Goal: Task Accomplishment & Management: Manage account settings

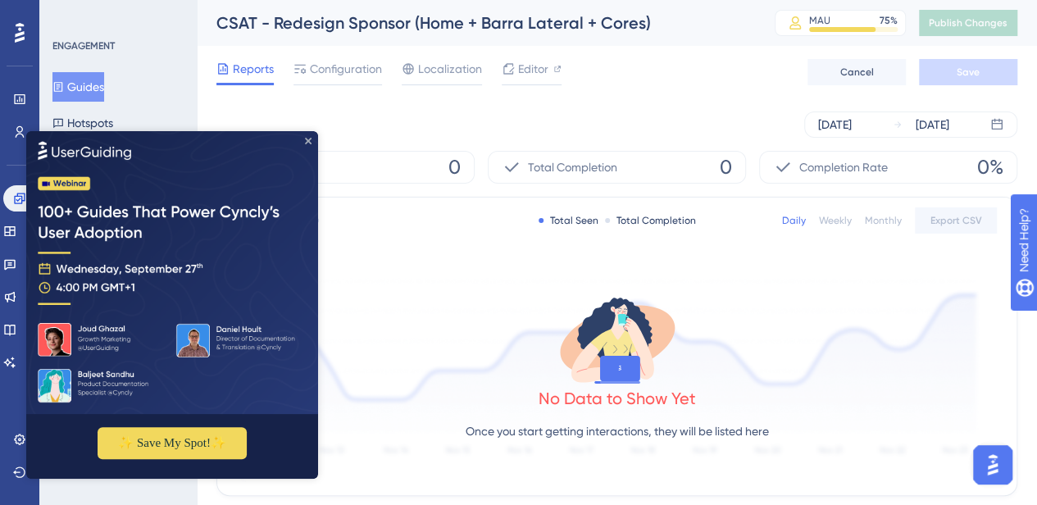
click at [310, 143] on icon "Close Preview" at bounding box center [308, 141] width 7 height 7
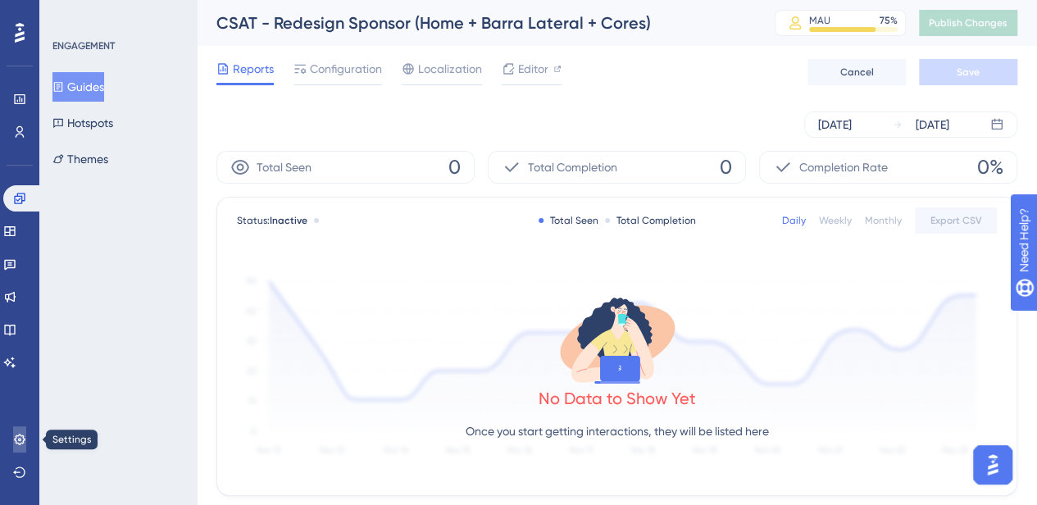
click at [19, 430] on link at bounding box center [19, 439] width 13 height 26
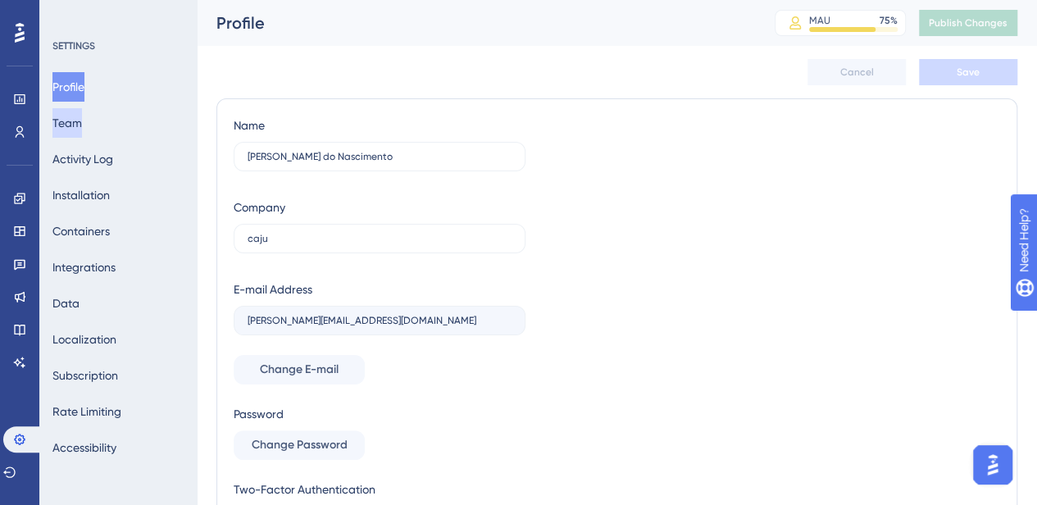
click at [82, 117] on button "Team" at bounding box center [67, 123] width 30 height 30
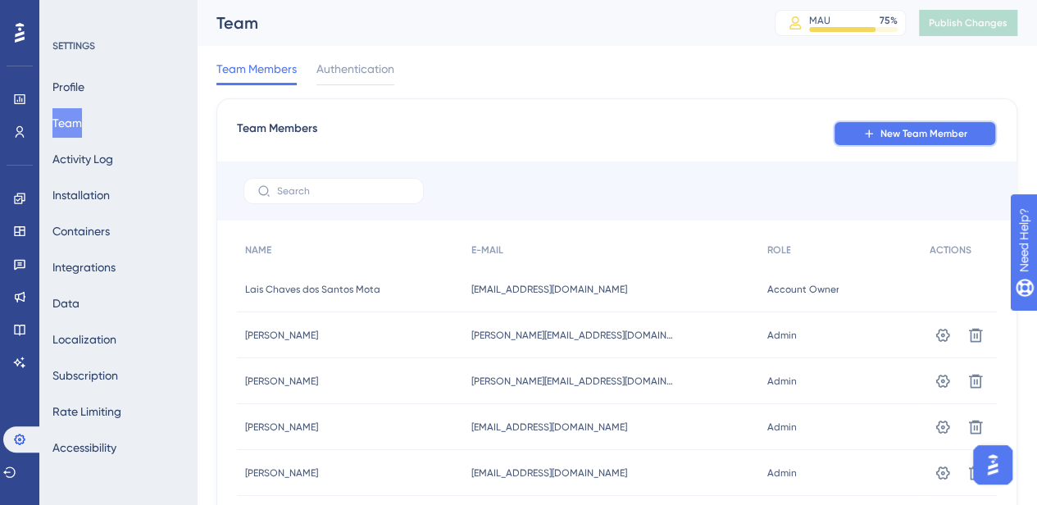
click at [900, 143] on button "New Team Member" at bounding box center [915, 133] width 164 height 26
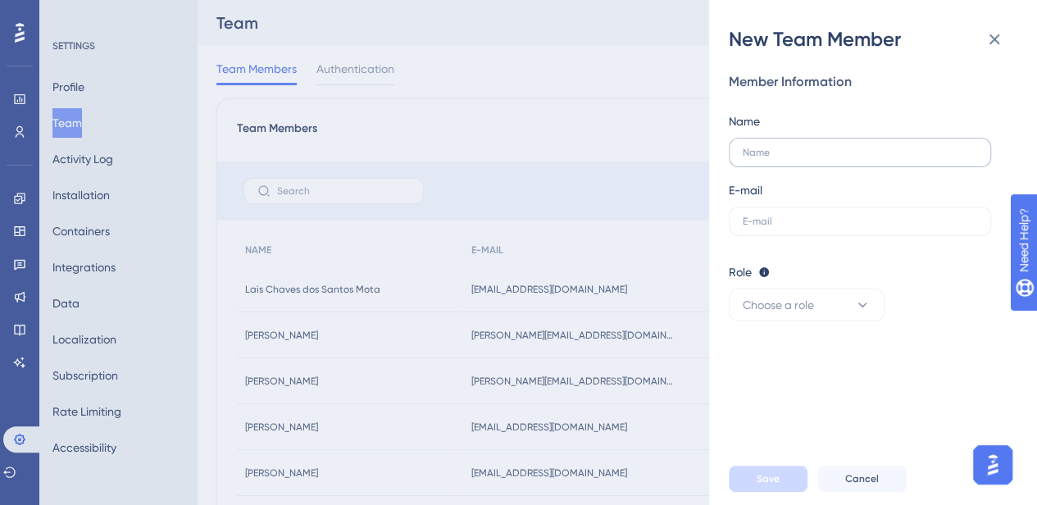
click at [862, 165] on label at bounding box center [860, 153] width 262 height 30
click at [862, 158] on input "text" at bounding box center [859, 152] width 234 height 11
type input "Bells"
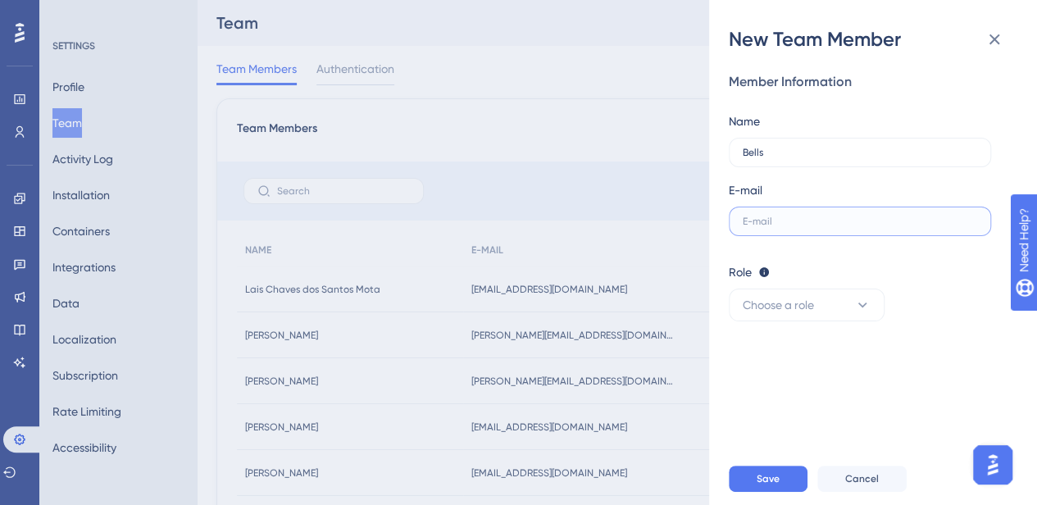
click at [841, 222] on input "text" at bounding box center [859, 221] width 234 height 11
paste input "[PERSON_NAME][EMAIL_ADDRESS][DOMAIN_NAME]"
type input "[PERSON_NAME][EMAIL_ADDRESS][DOMAIN_NAME]"
click at [828, 293] on button "Choose a role" at bounding box center [807, 304] width 156 height 33
click at [827, 379] on div "Publisher Publisher" at bounding box center [806, 387] width 108 height 33
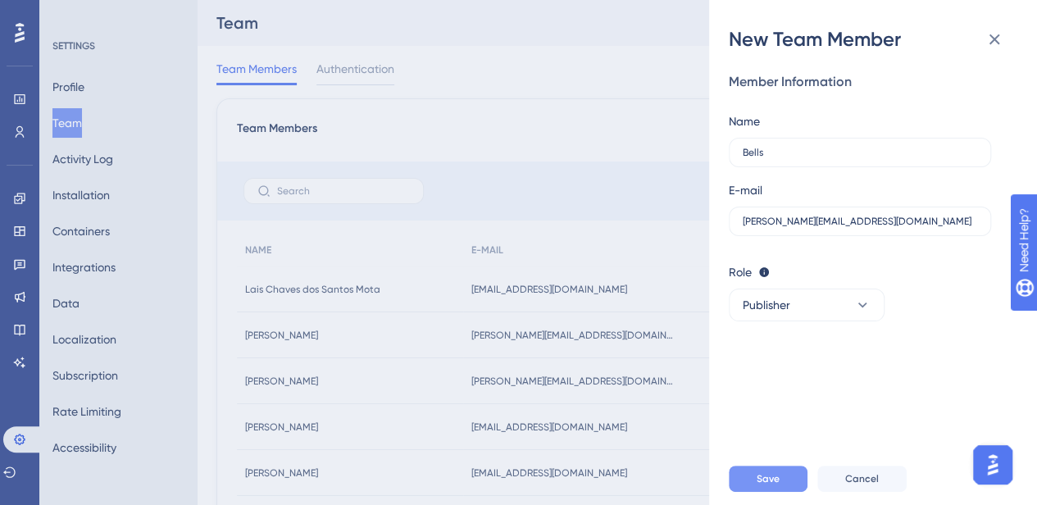
click at [767, 485] on span "Save" at bounding box center [767, 478] width 23 height 13
